Goal: Transaction & Acquisition: Subscribe to service/newsletter

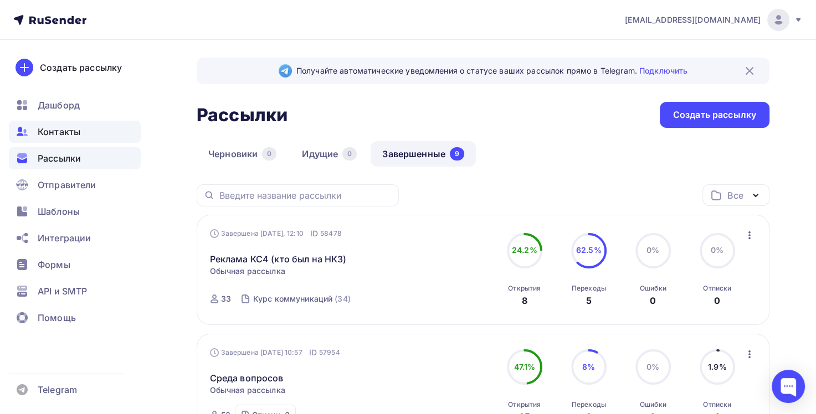
click at [58, 131] on span "Контакты" at bounding box center [59, 131] width 43 height 13
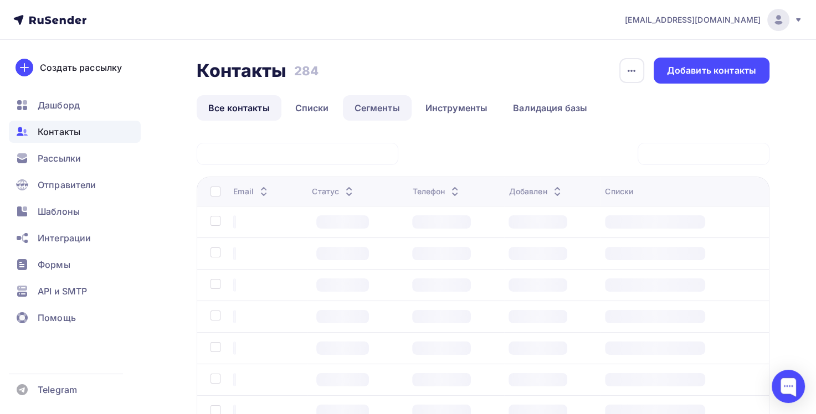
click at [391, 110] on link "Сегменты" at bounding box center [377, 107] width 69 height 25
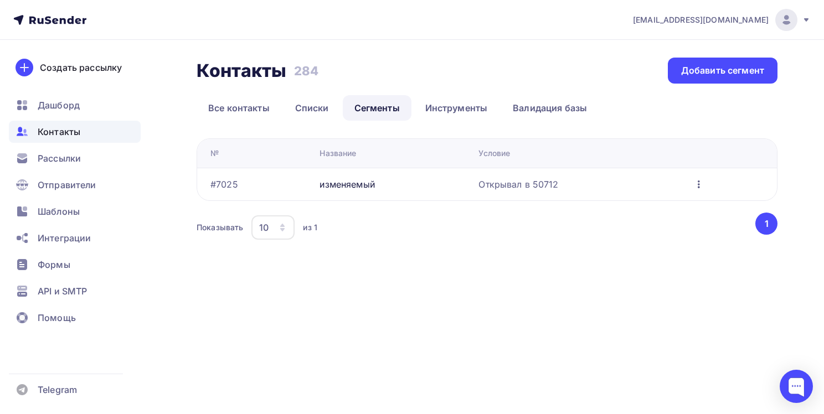
click at [692, 187] on icon "button" at bounding box center [698, 184] width 13 height 13
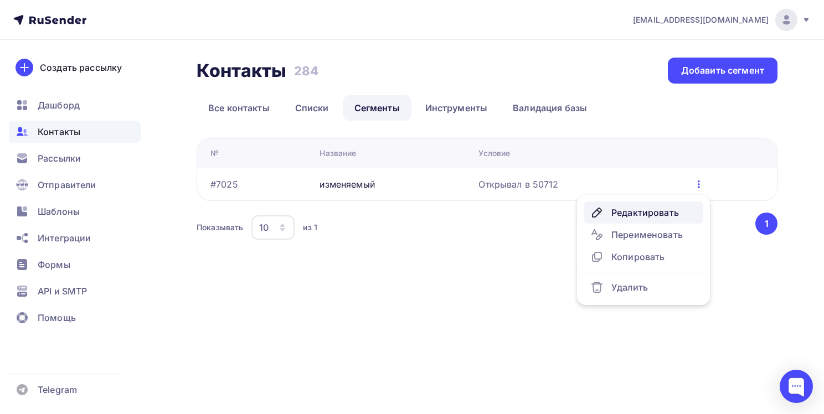
click at [662, 213] on div "Редактировать" at bounding box center [643, 212] width 106 height 13
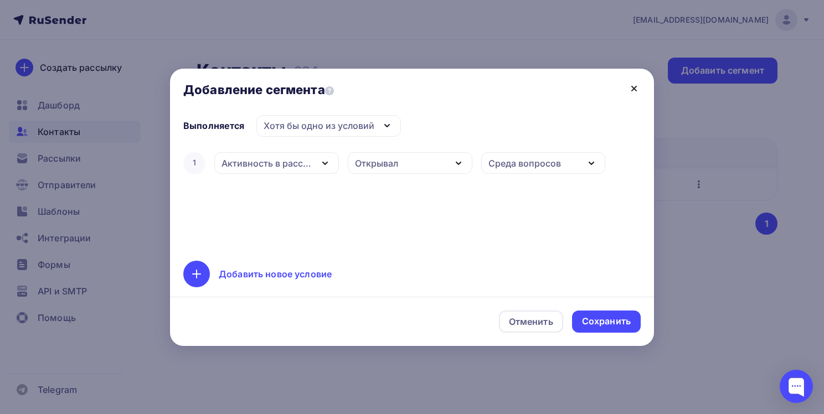
click at [631, 86] on icon at bounding box center [634, 88] width 13 height 13
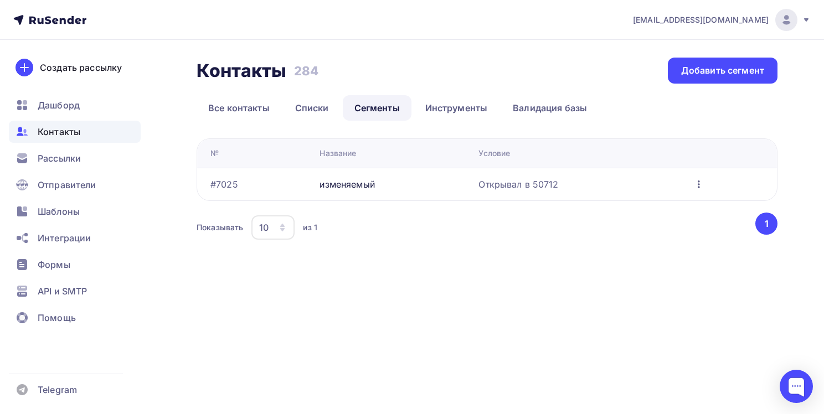
click at [698, 184] on icon "button" at bounding box center [699, 185] width 2 height 8
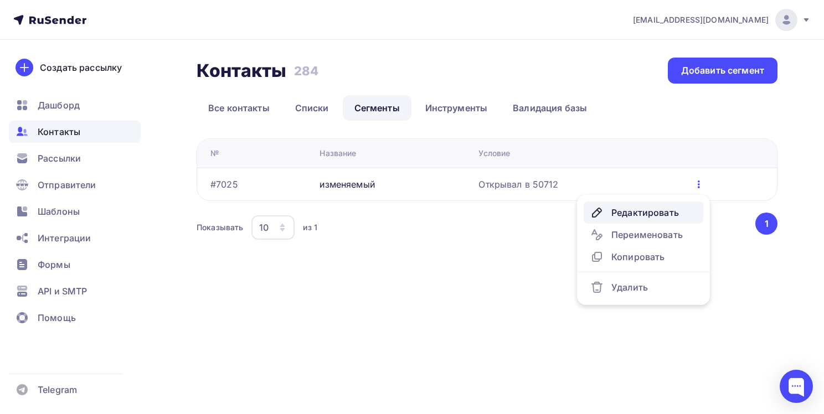
click at [660, 213] on div "Редактировать" at bounding box center [643, 212] width 106 height 13
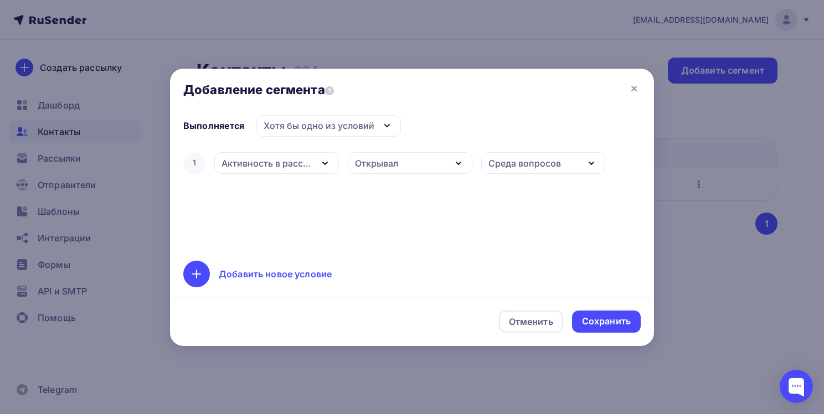
click at [456, 166] on icon "button" at bounding box center [458, 163] width 13 height 13
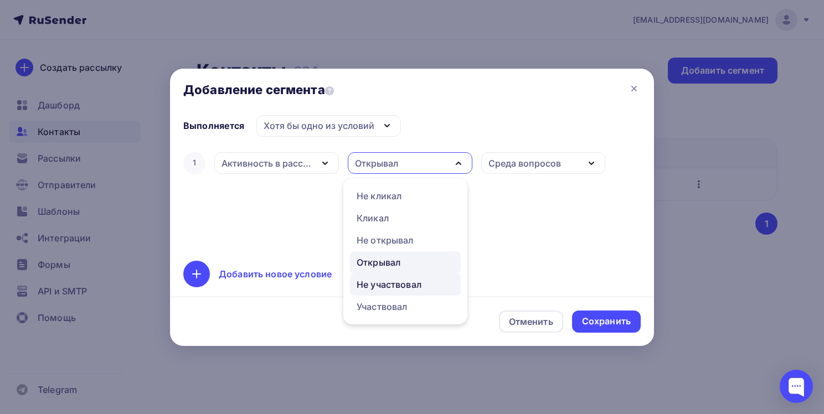
click at [388, 284] on div "Не участвовал" at bounding box center [389, 284] width 65 height 13
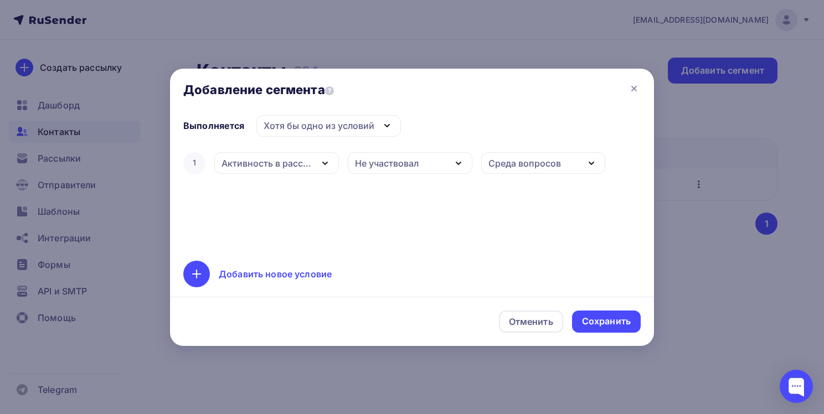
click at [588, 165] on icon "button" at bounding box center [591, 163] width 13 height 13
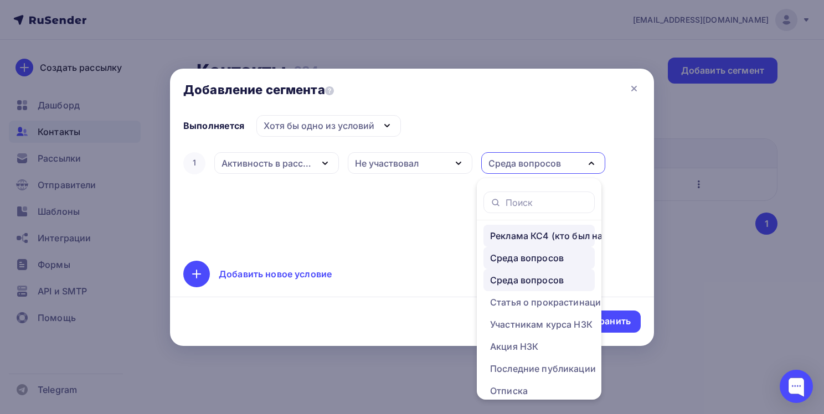
click at [526, 235] on div "Реклама КС4 (кто был на НКЗ)" at bounding box center [558, 235] width 137 height 13
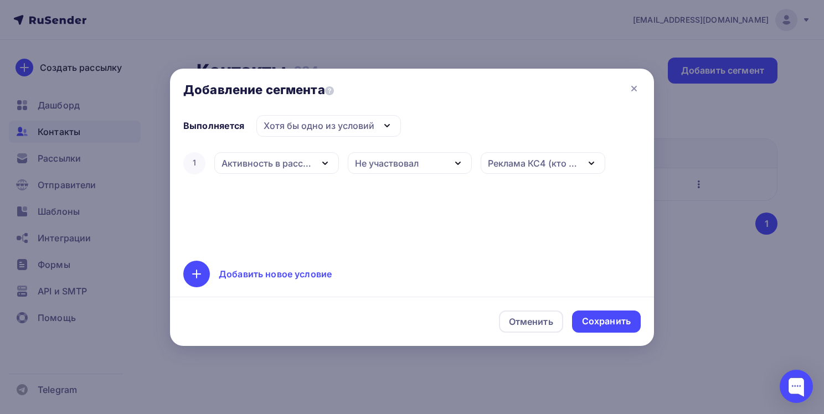
click at [319, 166] on icon "button" at bounding box center [324, 163] width 13 height 13
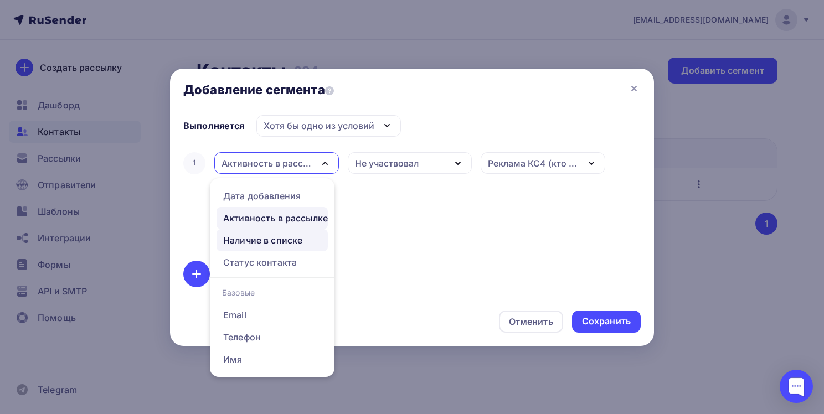
click at [301, 238] on div "Наличие в списке" at bounding box center [262, 240] width 79 height 13
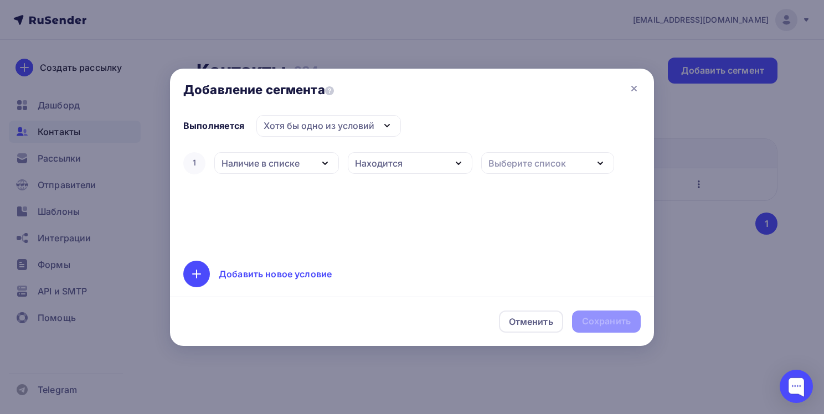
click at [458, 163] on icon "button" at bounding box center [458, 163] width 4 height 2
click at [423, 220] on div "Не находится" at bounding box center [405, 216] width 97 height 13
click at [589, 165] on div "Выберите список" at bounding box center [547, 163] width 133 height 22
click at [308, 163] on div "Наличие в списке" at bounding box center [276, 163] width 125 height 22
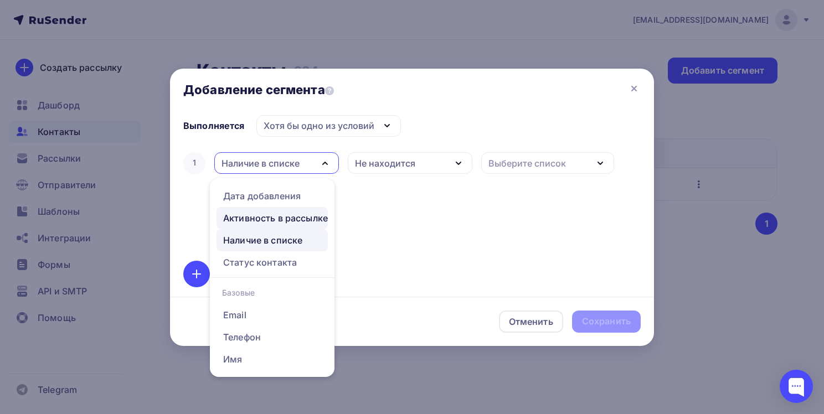
click at [295, 220] on div "Активность в рассылке" at bounding box center [275, 218] width 105 height 13
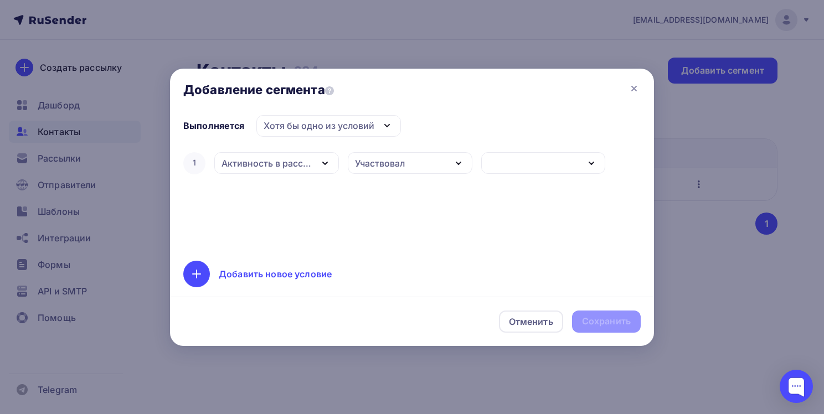
click at [434, 168] on div "Участвовал" at bounding box center [410, 163] width 125 height 22
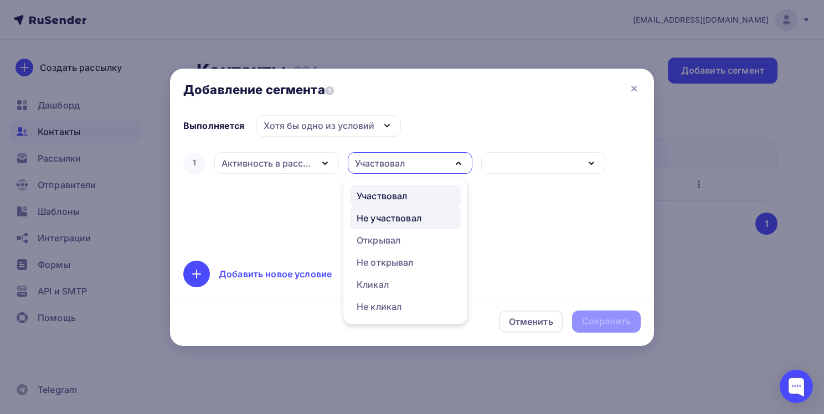
click at [390, 219] on div "Не участвовал" at bounding box center [389, 218] width 65 height 13
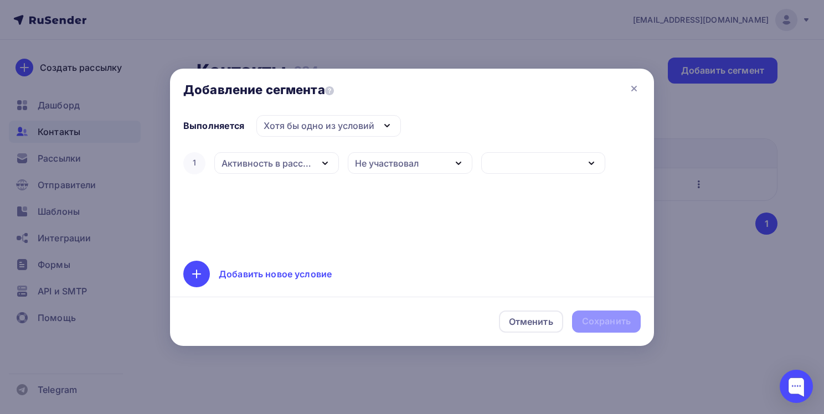
click at [588, 163] on icon "button" at bounding box center [591, 163] width 13 height 13
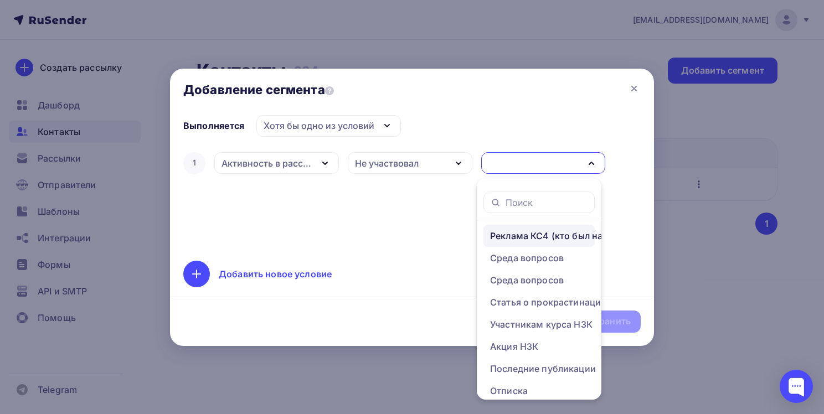
click at [559, 241] on div "Реклама КС4 (кто был на НКЗ)" at bounding box center [558, 235] width 137 height 13
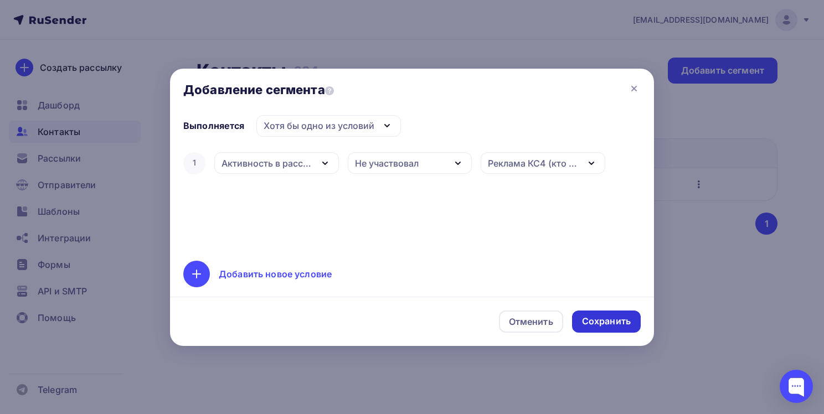
click at [611, 323] on div "Сохранить" at bounding box center [606, 321] width 49 height 13
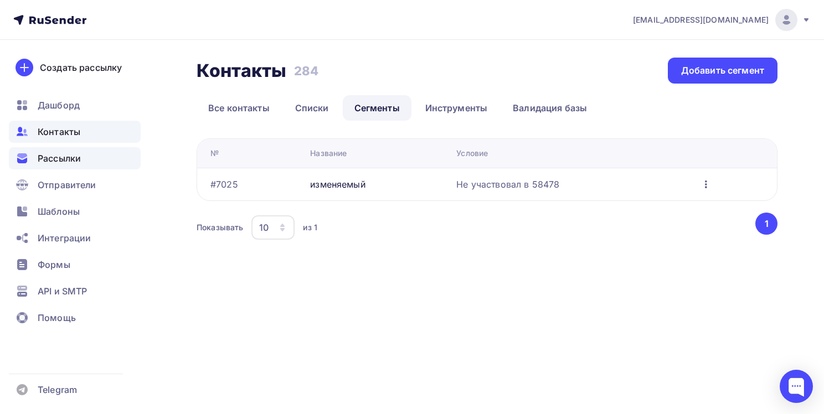
click at [69, 160] on span "Рассылки" at bounding box center [59, 158] width 43 height 13
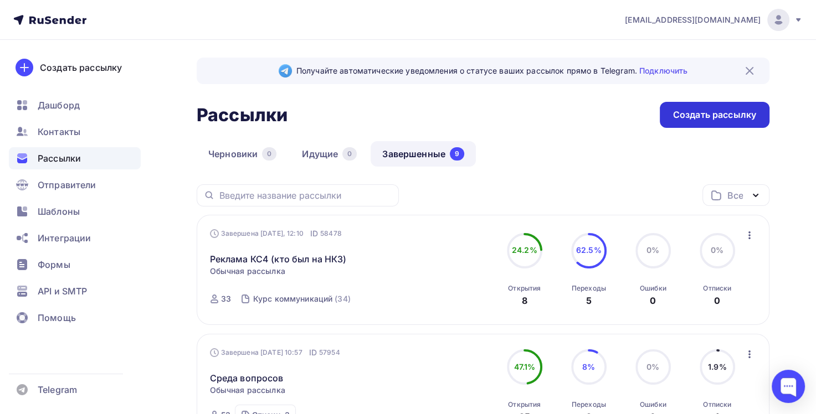
click at [700, 115] on div "Создать рассылку" at bounding box center [714, 115] width 83 height 13
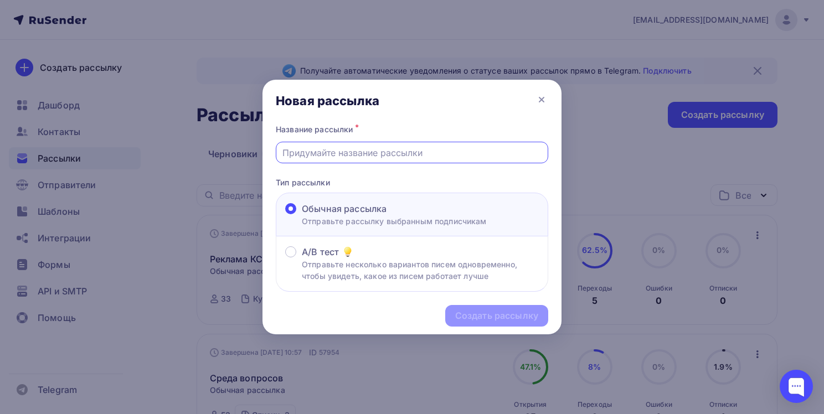
click at [332, 151] on input "text" at bounding box center [412, 152] width 260 height 13
type input "КС4 (остальные)"
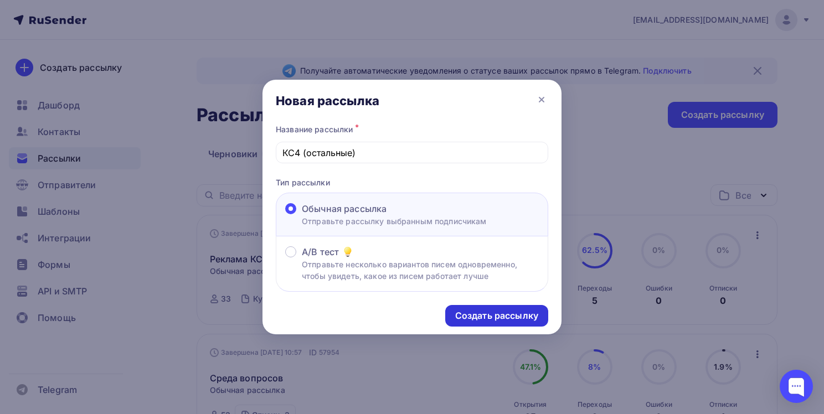
click at [511, 315] on div "Создать рассылку" at bounding box center [496, 316] width 83 height 13
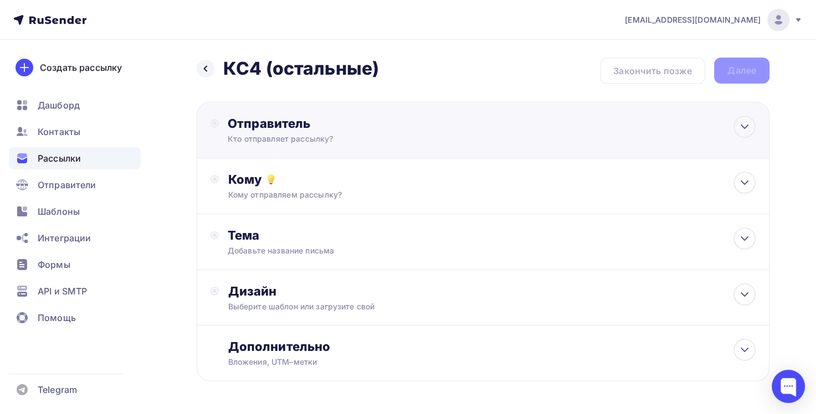
click at [350, 130] on div "Отправитель" at bounding box center [348, 124] width 240 height 16
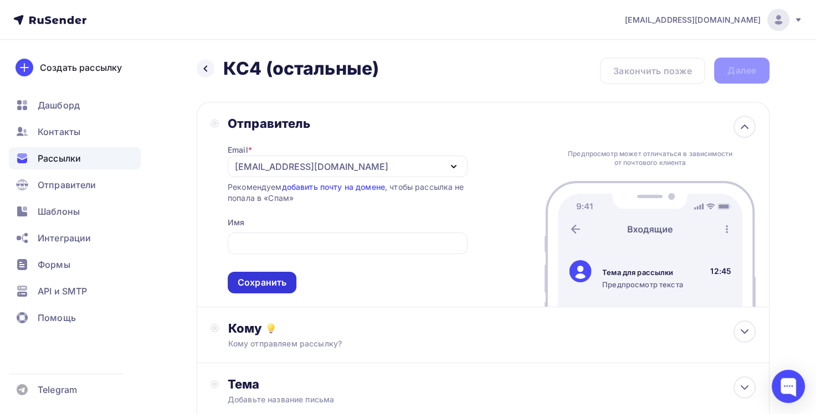
click at [256, 277] on div "Сохранить" at bounding box center [262, 282] width 49 height 13
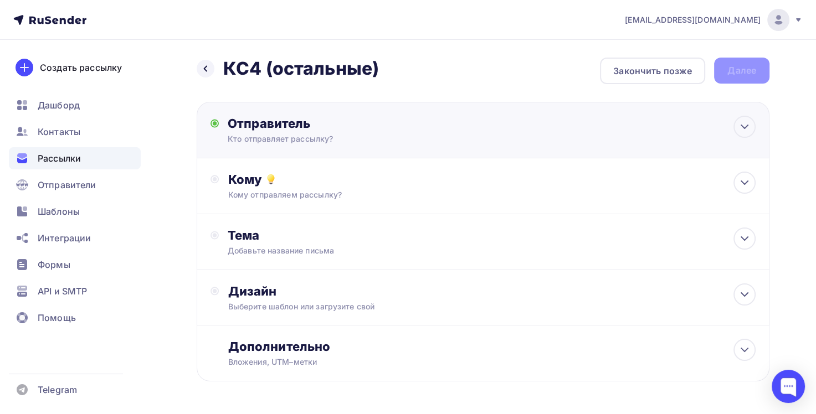
click at [327, 140] on div "Кто отправляет рассылку?" at bounding box center [336, 138] width 216 height 11
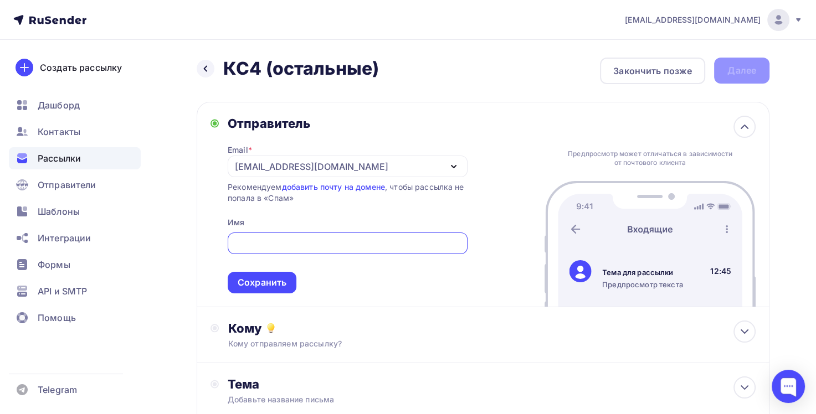
type input "[EMAIL_ADDRESS][DOMAIN_NAME]"
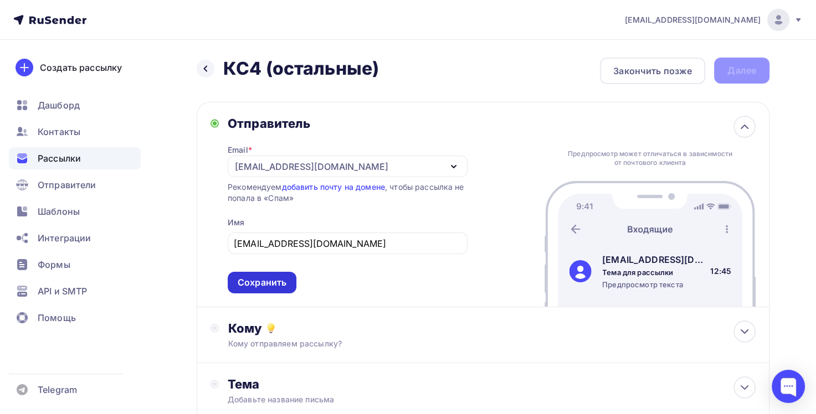
click at [271, 287] on div "Сохранить" at bounding box center [262, 282] width 49 height 13
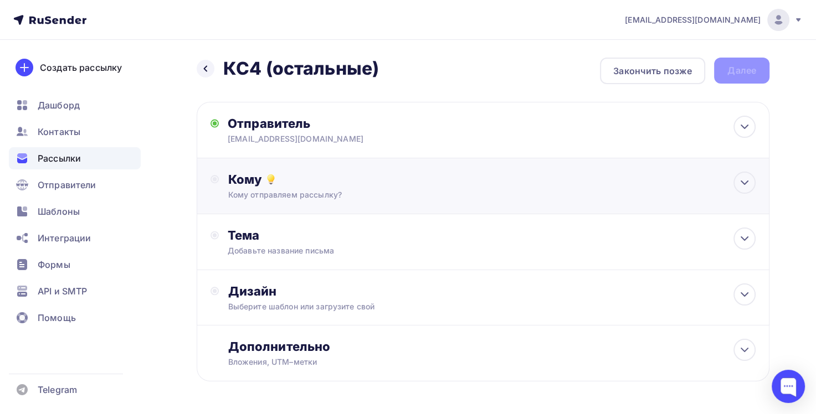
click at [311, 188] on div "Кому Кому отправляем рассылку? Списки получателей Выберите список Все списки id…" at bounding box center [492, 186] width 528 height 29
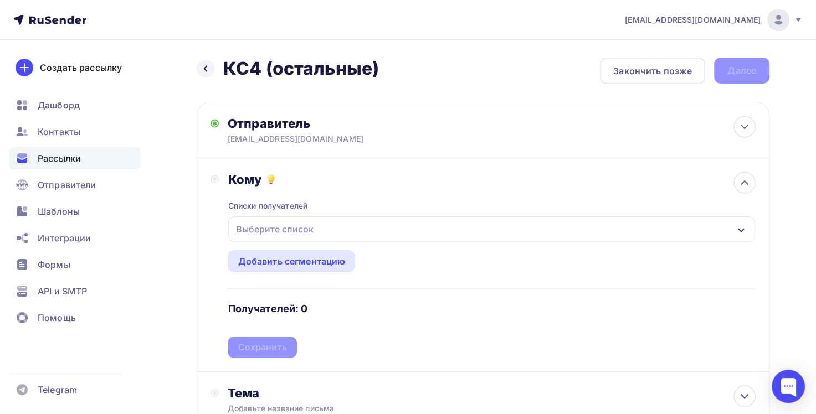
click at [335, 232] on div "Выберите список" at bounding box center [491, 229] width 527 height 25
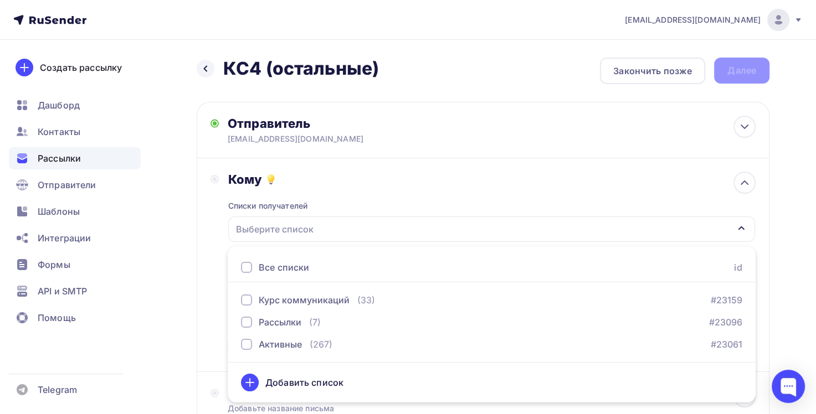
click at [209, 250] on div "Кому Списки получателей Выберите список Все списки id Курс коммуникаций (33) #2…" at bounding box center [483, 265] width 573 height 214
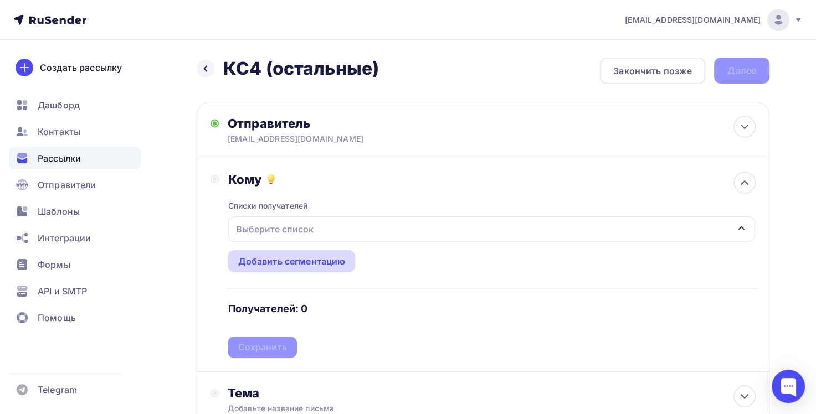
click at [279, 258] on div "Добавить сегментацию" at bounding box center [291, 261] width 107 height 13
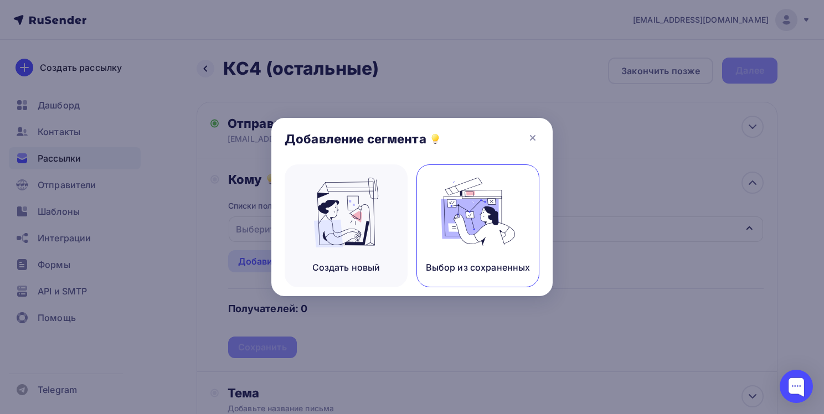
click at [480, 254] on div "Выбор из сохраненных" at bounding box center [477, 225] width 123 height 123
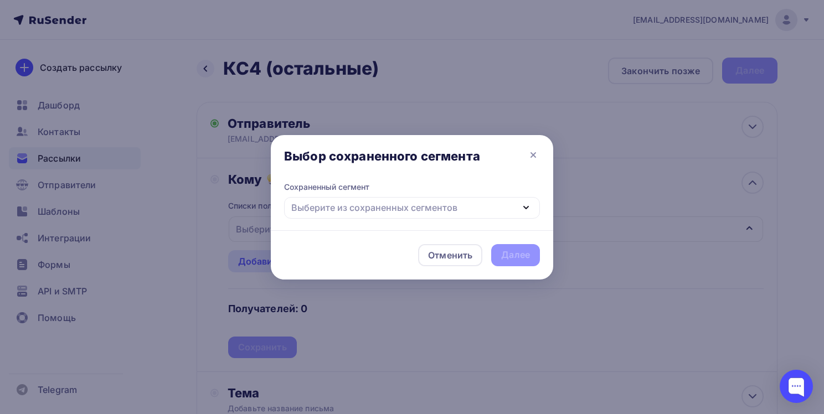
click at [505, 210] on div "Выберите из сохраненных сегментов" at bounding box center [412, 208] width 256 height 22
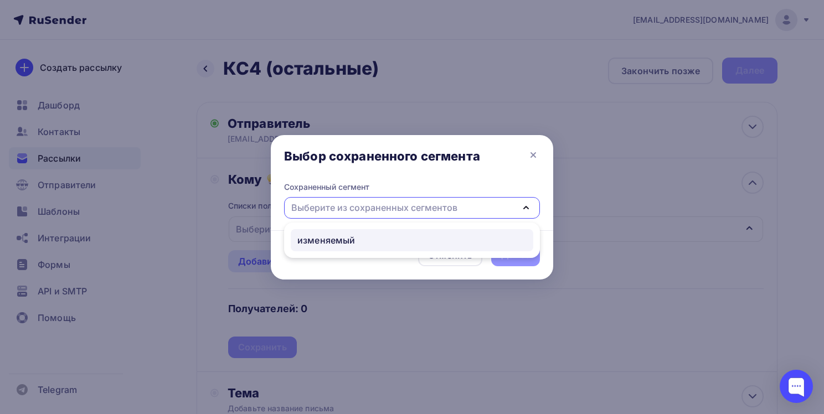
click at [343, 241] on div "изменяемый" at bounding box center [326, 240] width 58 height 13
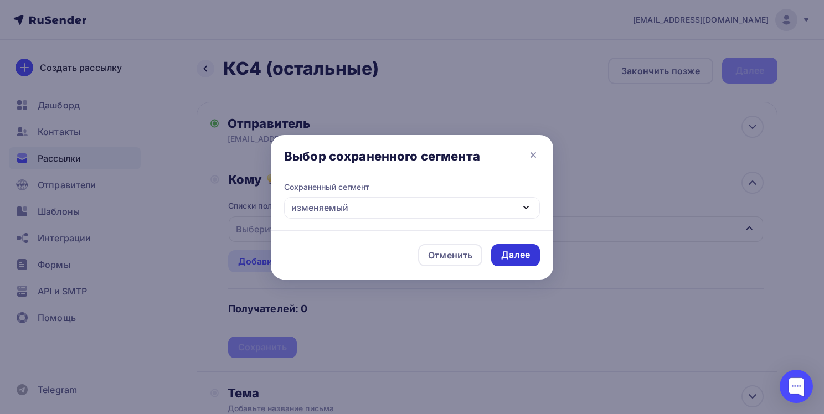
click at [524, 260] on div "Далее" at bounding box center [515, 255] width 29 height 13
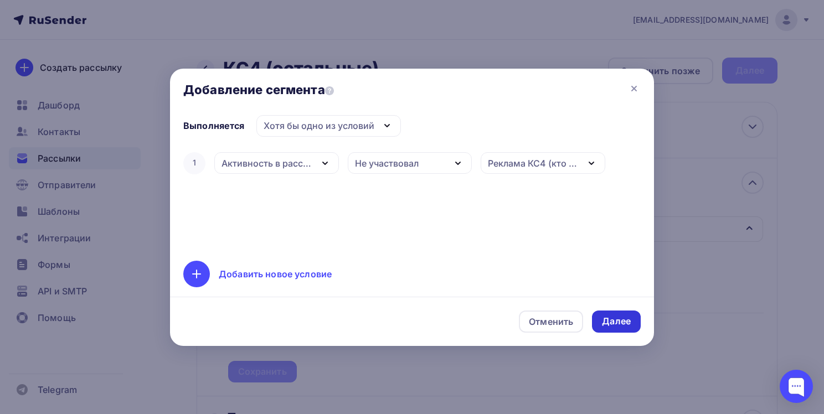
click at [615, 325] on div "Далее" at bounding box center [616, 321] width 29 height 13
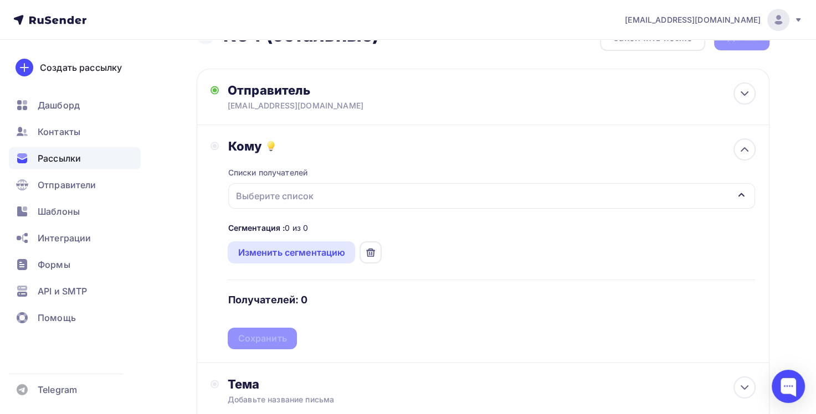
scroll to position [55, 0]
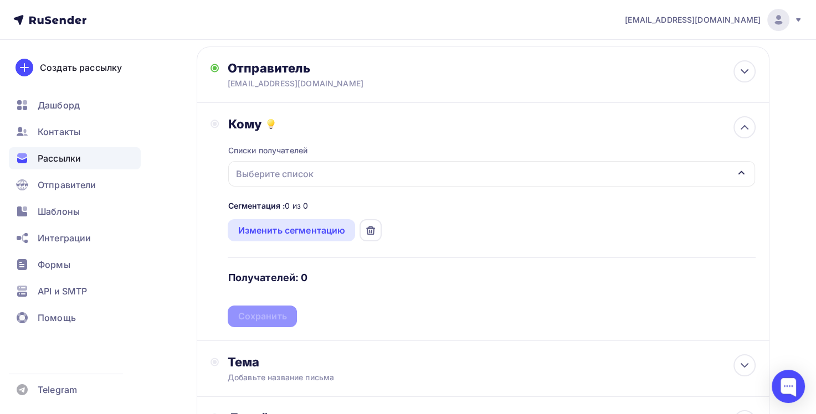
click at [410, 178] on div "Выберите список" at bounding box center [491, 173] width 527 height 25
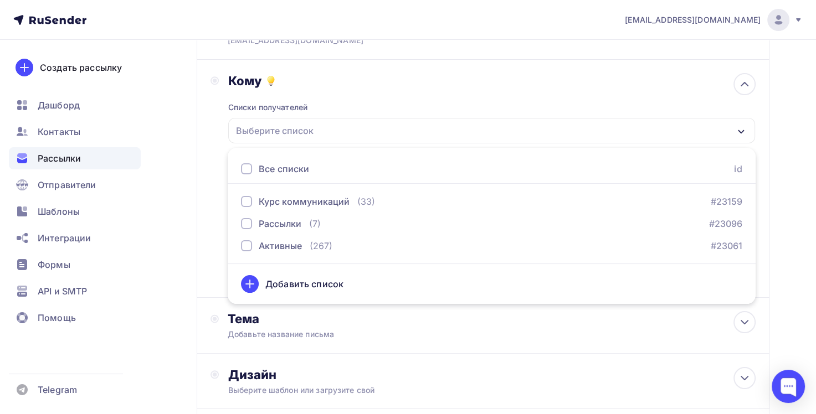
scroll to position [111, 0]
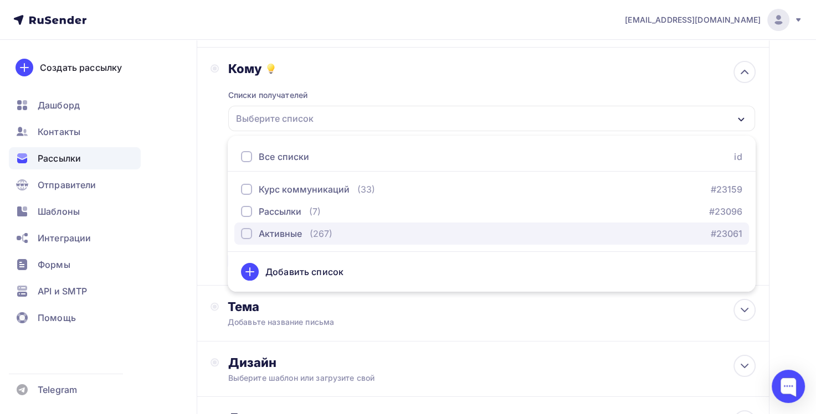
click at [244, 231] on div "button" at bounding box center [246, 233] width 11 height 11
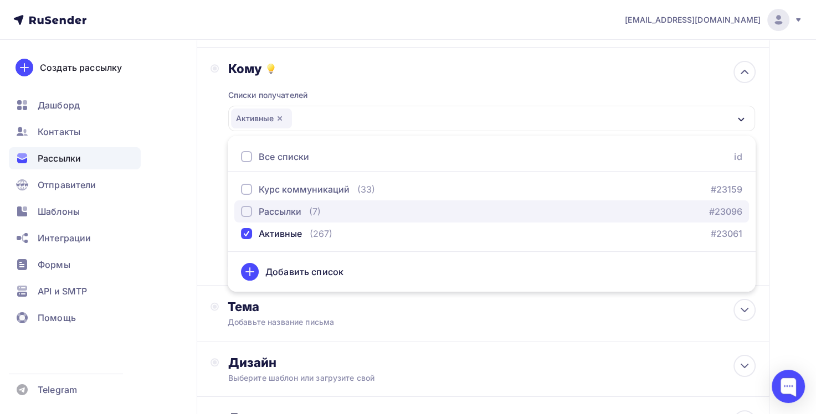
click at [250, 214] on div "button" at bounding box center [246, 211] width 11 height 11
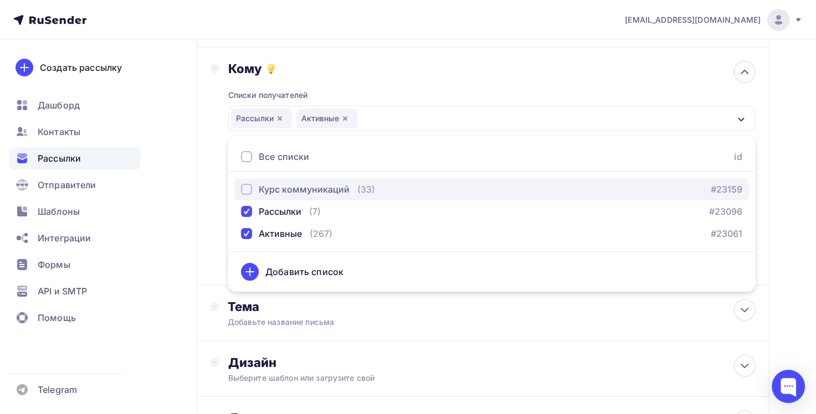
click at [246, 188] on div "button" at bounding box center [246, 189] width 11 height 11
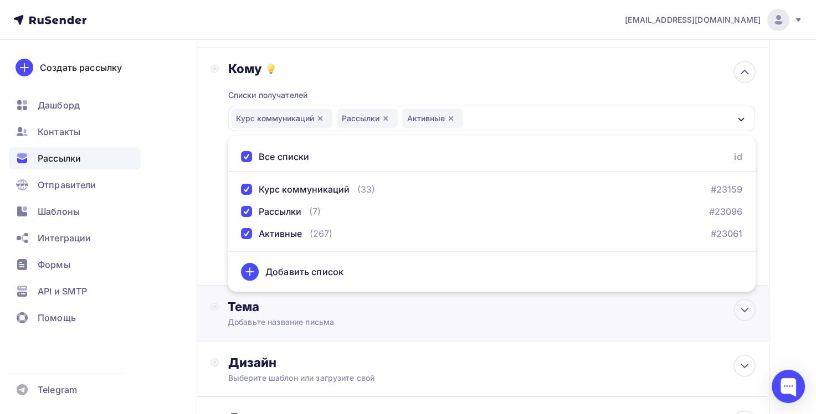
click at [388, 308] on div "Тема" at bounding box center [337, 307] width 219 height 16
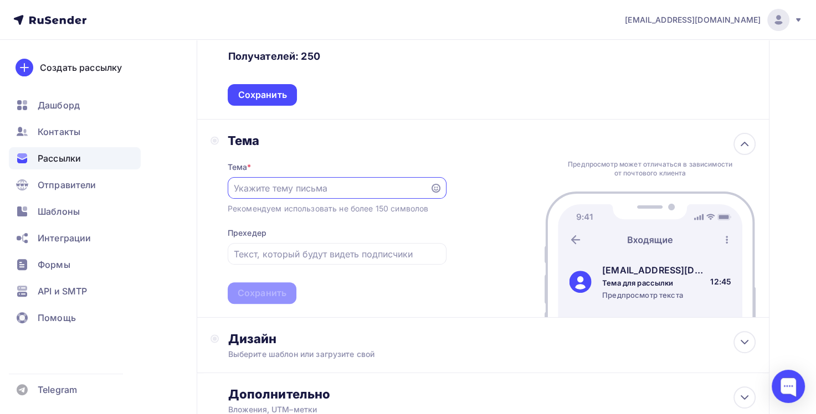
scroll to position [332, 0]
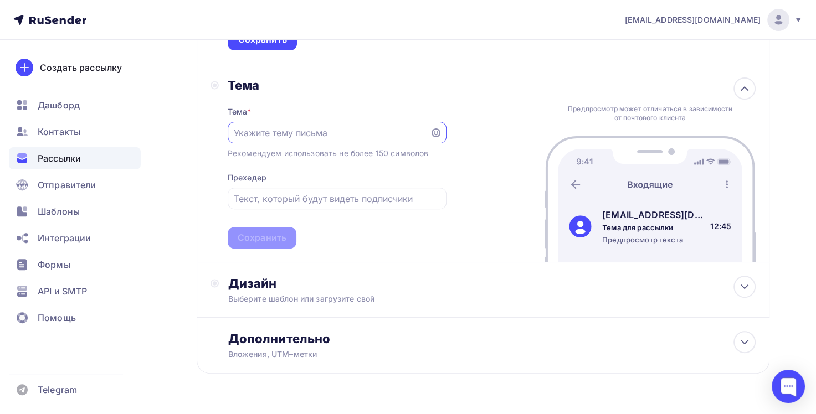
click at [287, 132] on input "text" at bounding box center [328, 132] width 189 height 13
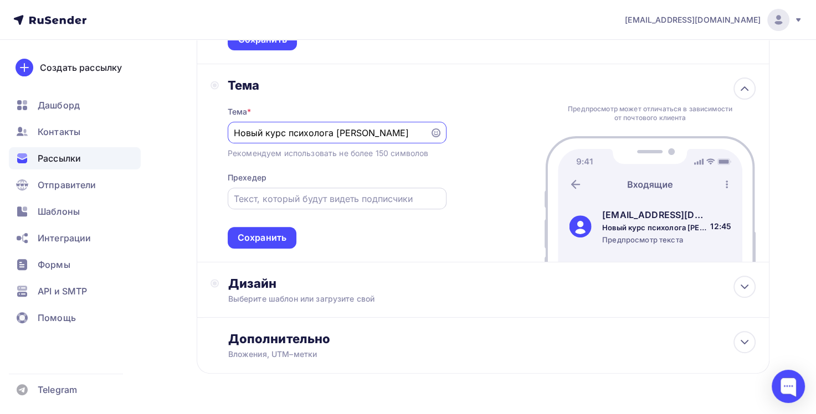
type input "Новый курс психолога [PERSON_NAME]"
click at [299, 195] on input "text" at bounding box center [337, 198] width 206 height 13
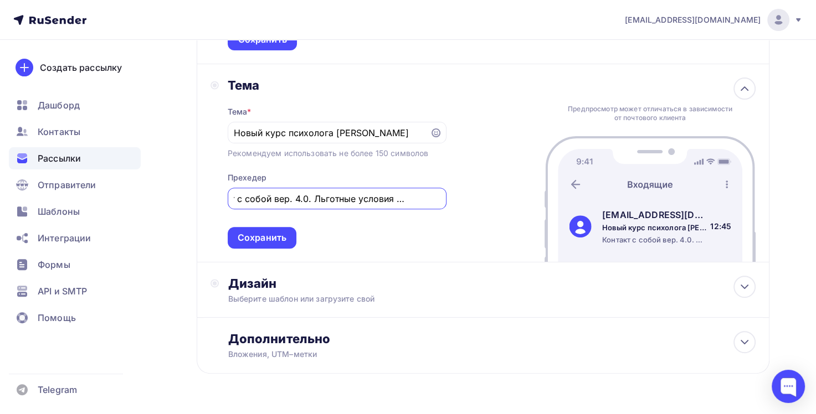
scroll to position [0, 52]
type input "Контакт с собой вер. 4.0. Льготные условия до [DATE]"
click at [273, 234] on div "Сохранить" at bounding box center [262, 238] width 49 height 13
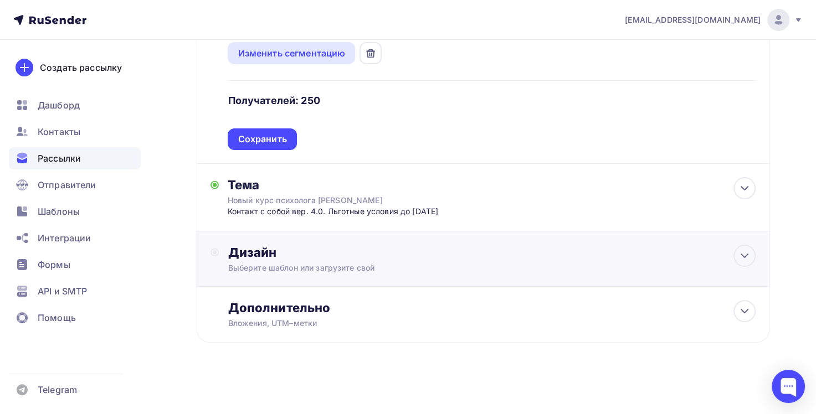
scroll to position [242, 0]
click at [340, 264] on div "Выберите шаблон или загрузите свой" at bounding box center [465, 268] width 475 height 11
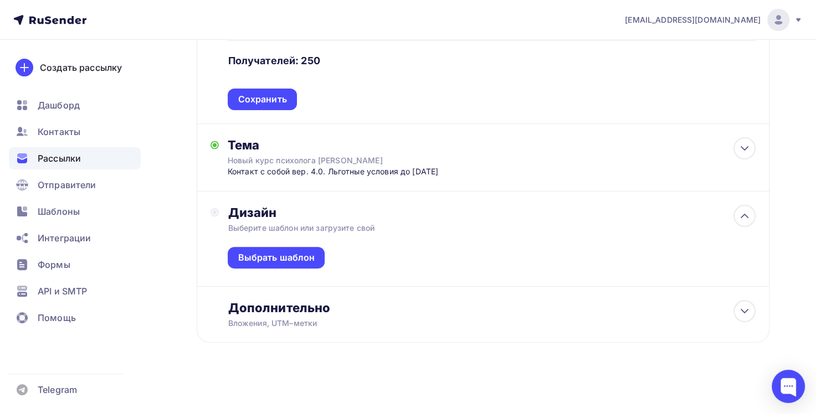
scroll to position [281, 0]
click at [299, 262] on div "Выбрать шаблон" at bounding box center [276, 257] width 77 height 13
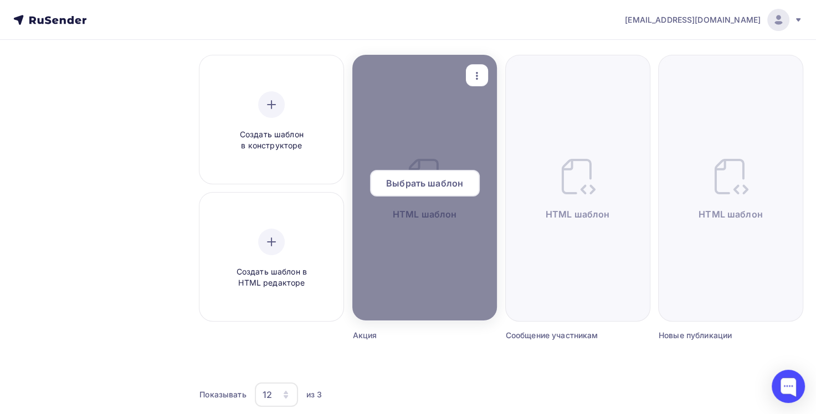
scroll to position [111, 0]
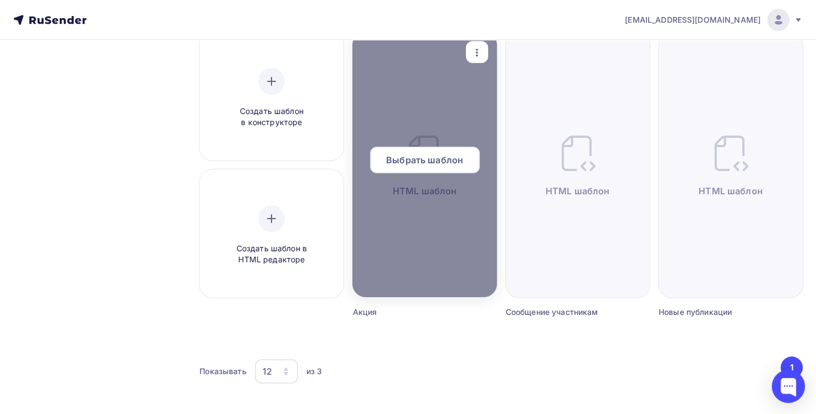
click at [409, 163] on span "Выбрать шаблон" at bounding box center [424, 159] width 77 height 13
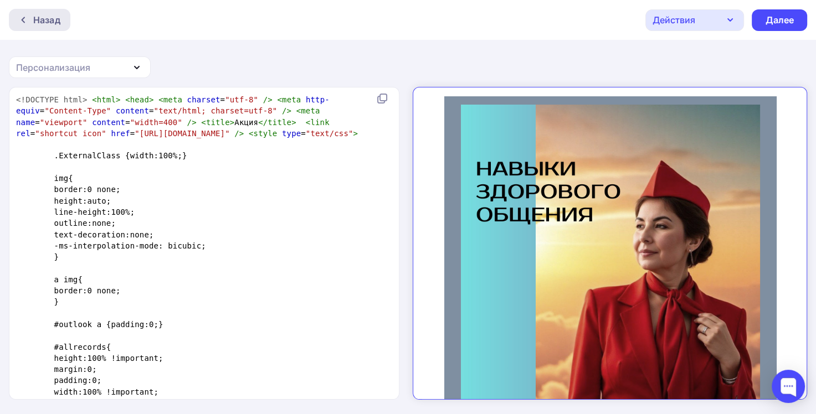
click at [24, 19] on icon at bounding box center [23, 20] width 9 height 9
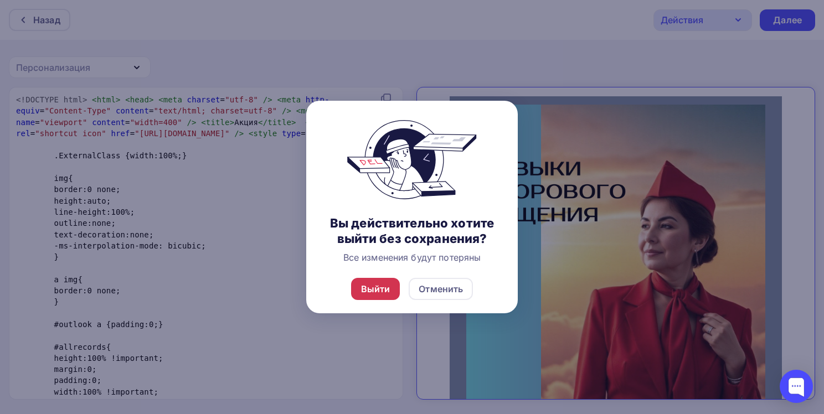
click at [373, 293] on div "Выйти" at bounding box center [375, 288] width 29 height 13
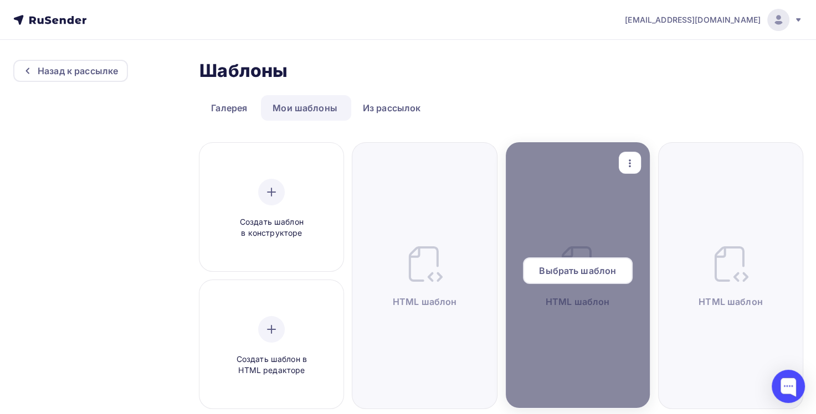
click at [573, 275] on span "Выбрать шаблон" at bounding box center [577, 270] width 77 height 13
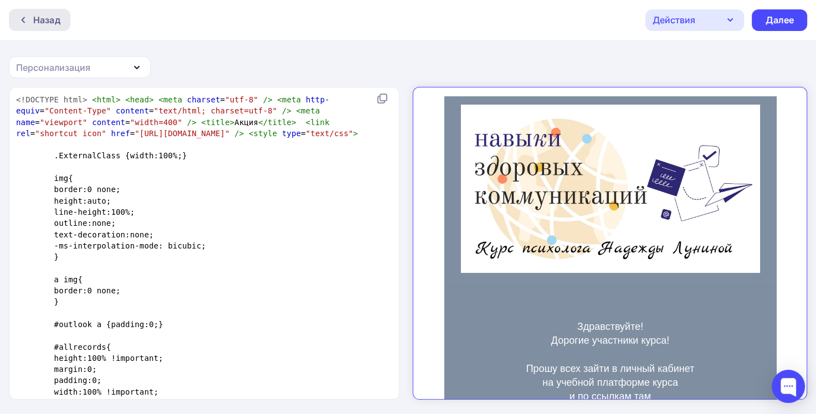
click at [31, 16] on div at bounding box center [26, 20] width 14 height 9
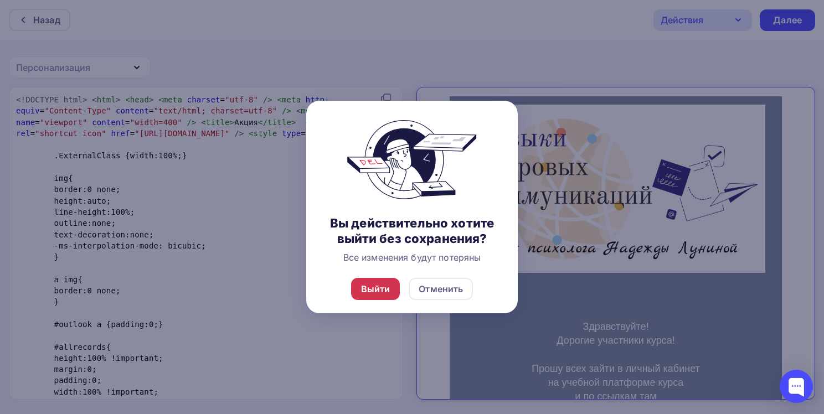
click at [363, 292] on div "Выйти" at bounding box center [375, 288] width 29 height 13
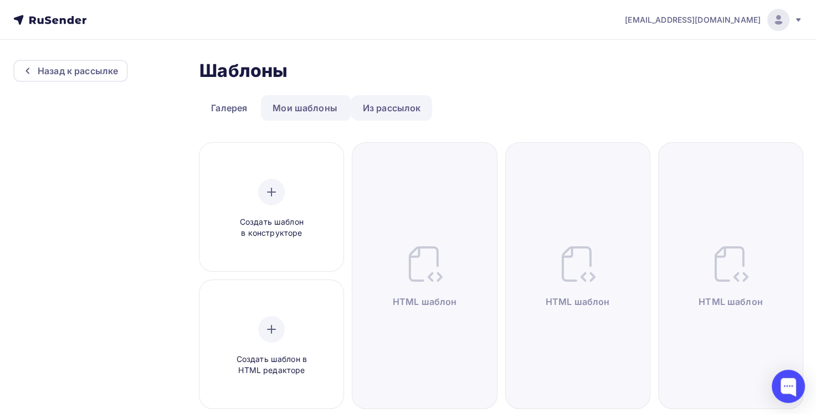
click at [387, 110] on link "Из рассылок" at bounding box center [391, 107] width 81 height 25
click at [387, 108] on link "Из рассылок" at bounding box center [391, 107] width 81 height 25
click at [387, 111] on link "Из рассылок" at bounding box center [391, 107] width 81 height 25
click at [303, 115] on link "Мои шаблоны" at bounding box center [305, 107] width 88 height 25
click at [223, 110] on link "Галерея" at bounding box center [228, 107] width 59 height 25
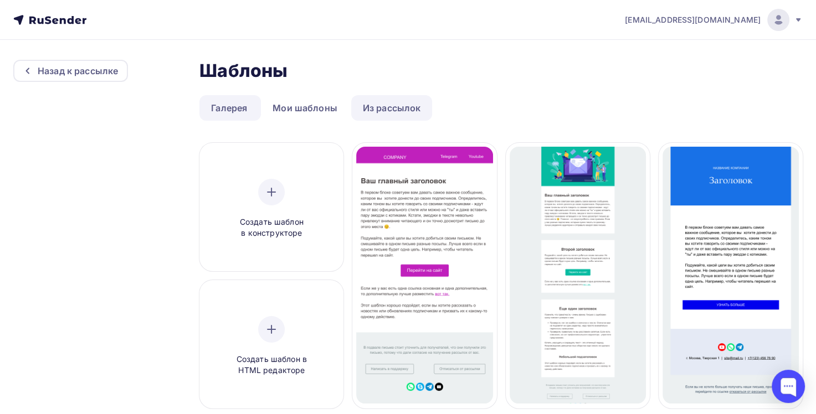
click at [388, 112] on link "Из рассылок" at bounding box center [391, 107] width 81 height 25
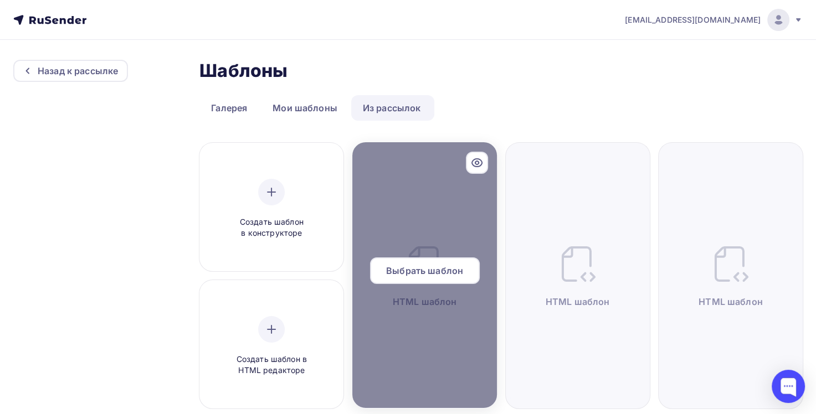
click at [425, 274] on span "Выбрать шаблон" at bounding box center [424, 270] width 77 height 13
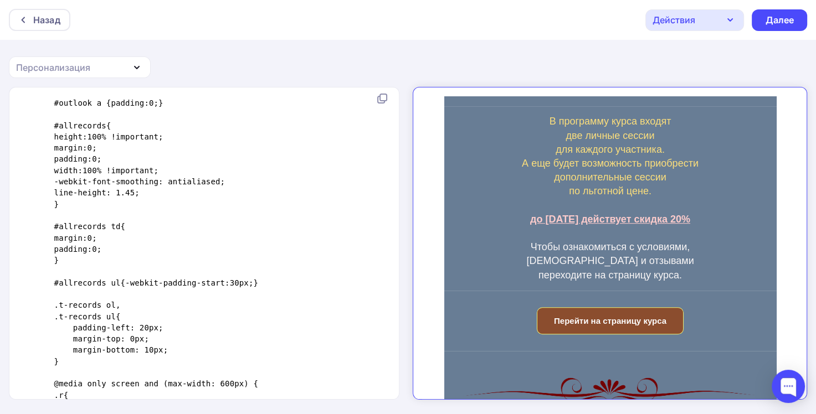
scroll to position [662, 0]
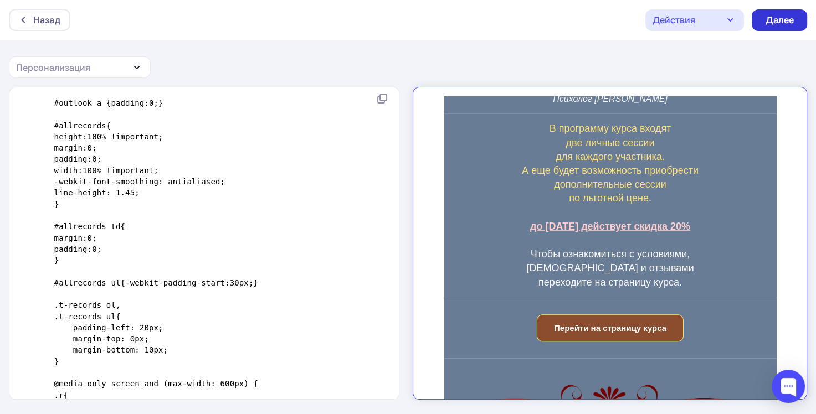
click at [784, 18] on div "Далее" at bounding box center [779, 20] width 29 height 13
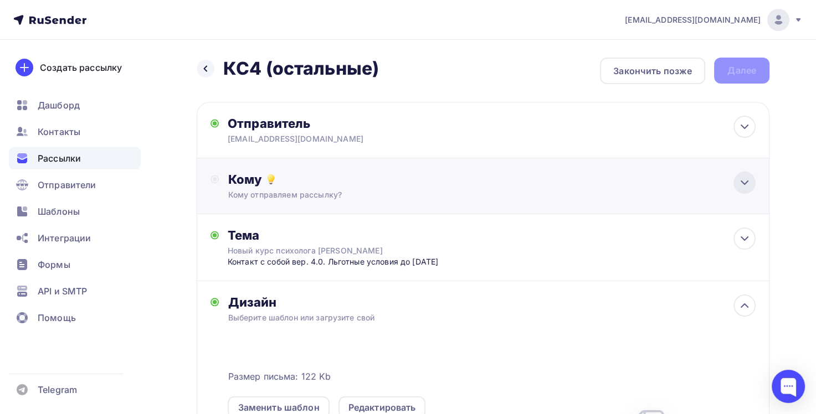
click at [744, 179] on icon at bounding box center [744, 182] width 13 height 13
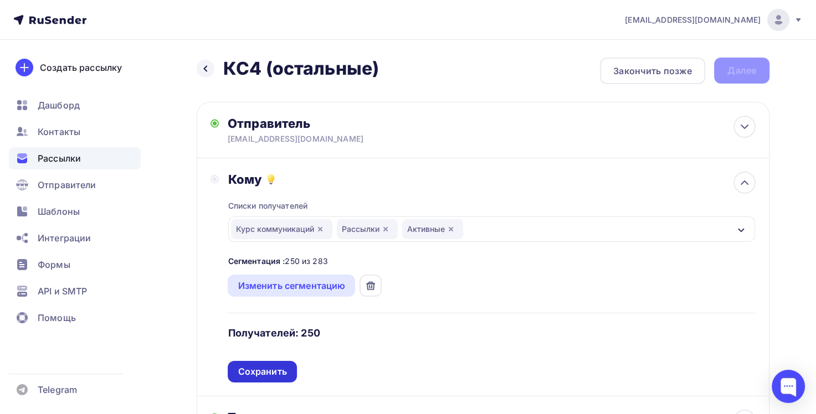
click at [250, 379] on div "Сохранить" at bounding box center [262, 372] width 69 height 22
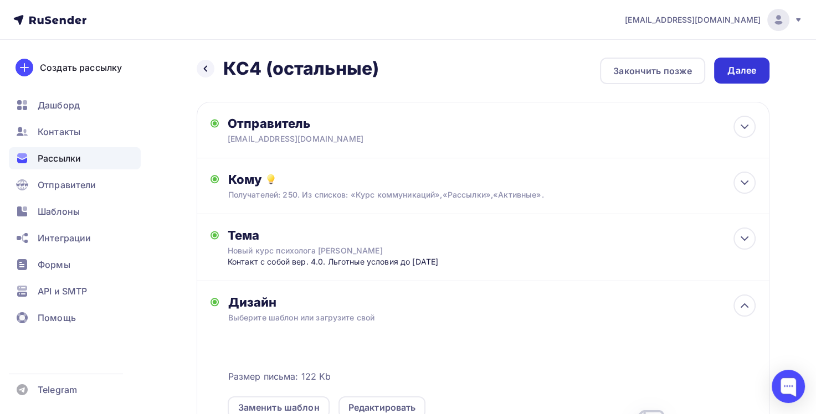
click at [739, 68] on div "Далее" at bounding box center [741, 70] width 29 height 13
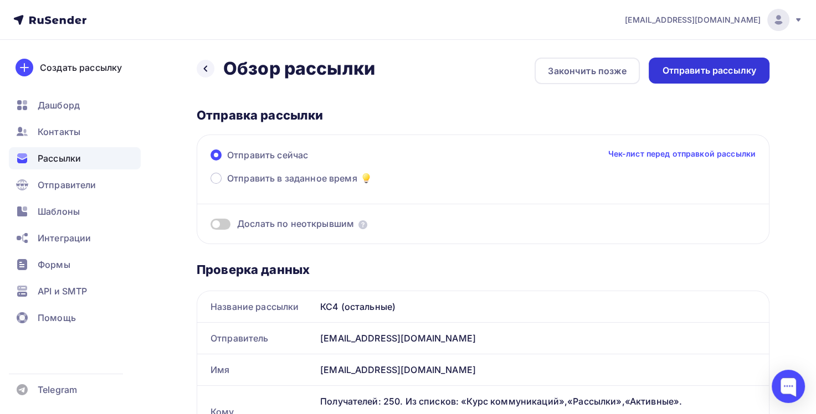
click at [693, 71] on div "Отправить рассылку" at bounding box center [709, 70] width 94 height 13
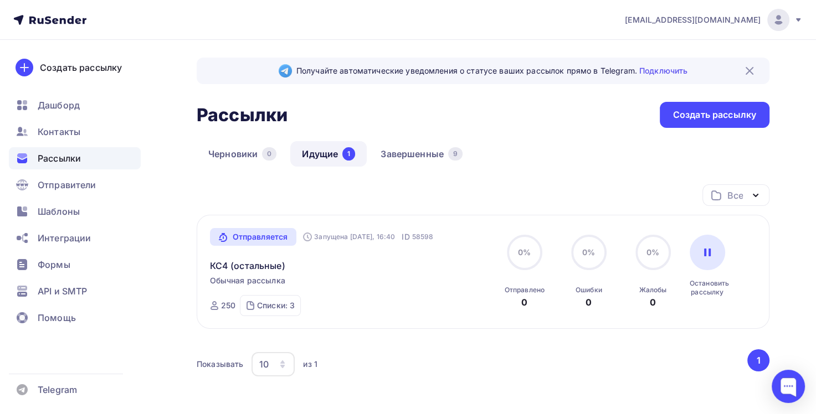
drag, startPoint x: 559, startPoint y: 35, endPoint x: 564, endPoint y: 31, distance: 6.3
click at [560, 34] on icon at bounding box center [558, 35] width 13 height 13
